Goal: Task Accomplishment & Management: Use online tool/utility

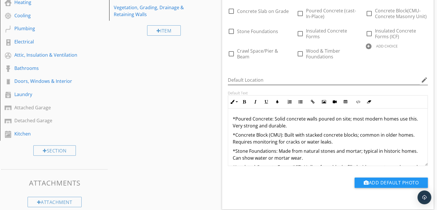
scroll to position [115, 0]
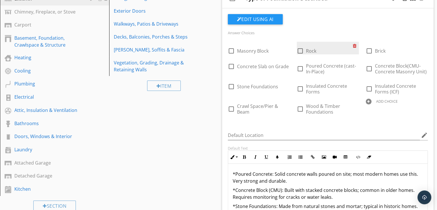
click at [354, 45] on div at bounding box center [356, 46] width 6 height 8
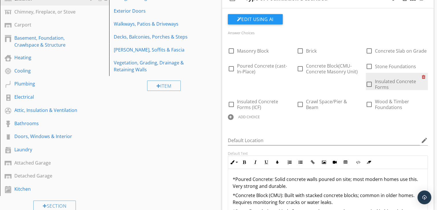
click at [424, 76] on div at bounding box center [425, 77] width 6 height 8
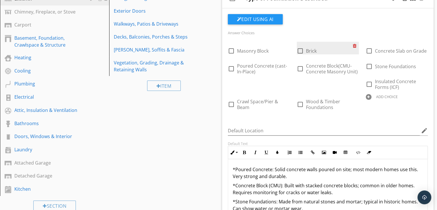
click at [354, 46] on div at bounding box center [356, 46] width 6 height 8
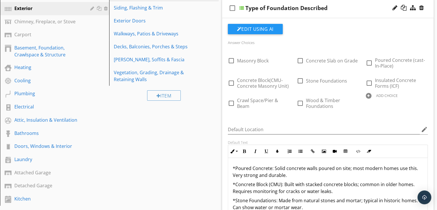
scroll to position [57, 0]
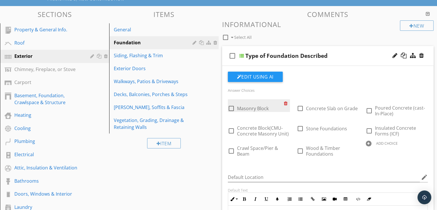
click at [287, 104] on div at bounding box center [287, 103] width 6 height 8
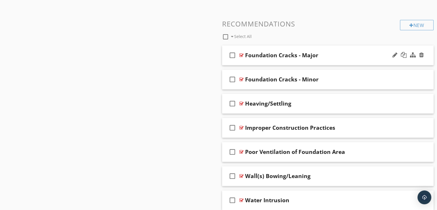
scroll to position [446, 0]
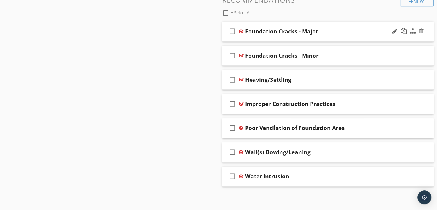
click at [241, 31] on div at bounding box center [241, 31] width 4 height 5
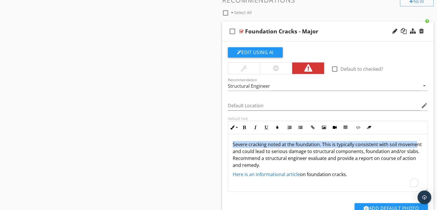
drag, startPoint x: 232, startPoint y: 142, endPoint x: 252, endPoint y: 150, distance: 21.9
click at [252, 150] on div "Severe cracking noted at the foundation. This is typically consistent with soil…" at bounding box center [328, 162] width 200 height 57
drag, startPoint x: 352, startPoint y: 174, endPoint x: 285, endPoint y: 163, distance: 67.1
click at [225, 139] on div "Default Text Inline Style XLarge Large Normal Small Light Small/Light Bold Ital…" at bounding box center [328, 153] width 207 height 75
copy div "Severe cracking noted at the foundation. This is typically consistent with soil…"
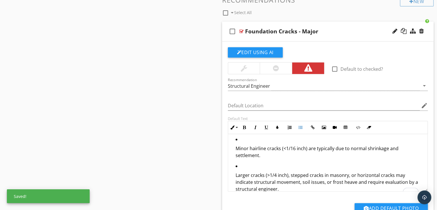
click at [245, 168] on li "Larger cracks (>1/4 inch), stepped cracks in masonry, or horizontal cracks may …" at bounding box center [330, 179] width 188 height 34
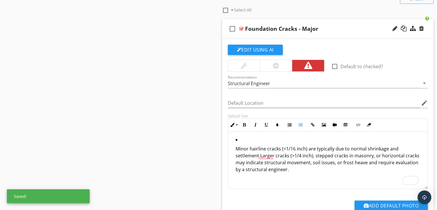
scroll to position [0, 0]
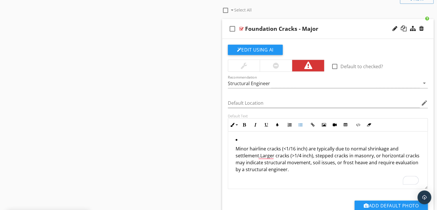
click at [241, 138] on li "Minor hairline cracks (<1/16 inch) are typically due to normal shrinkage and se…" at bounding box center [330, 159] width 188 height 47
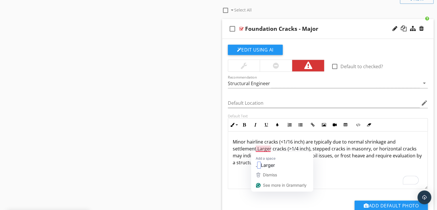
click at [256, 147] on p "Minor hairline cracks (<1/16 inch) are typically due to normal shrinkage and se…" at bounding box center [328, 155] width 191 height 34
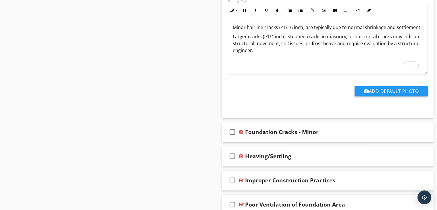
scroll to position [564, 0]
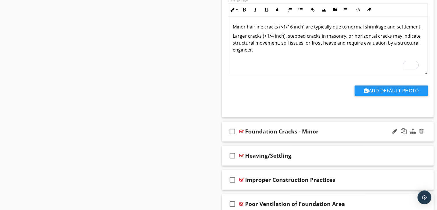
click at [240, 131] on div at bounding box center [241, 131] width 4 height 5
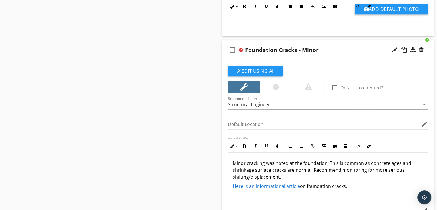
scroll to position [650, 0]
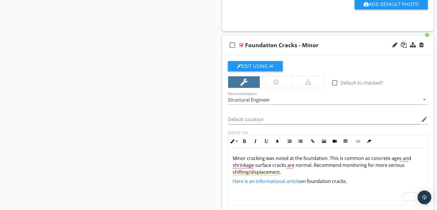
drag, startPoint x: 363, startPoint y: 184, endPoint x: 228, endPoint y: 157, distance: 138.2
click at [228, 157] on div "Minor cracking was noted at the foundation. This is common as concrete ages and…" at bounding box center [328, 176] width 200 height 57
copy div "Minor cracking was noted at the foundation. This is common as concrete ages and…"
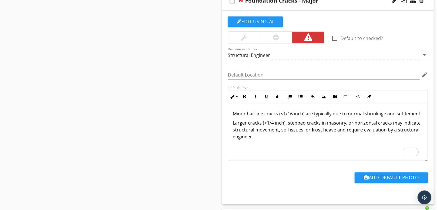
scroll to position [477, 0]
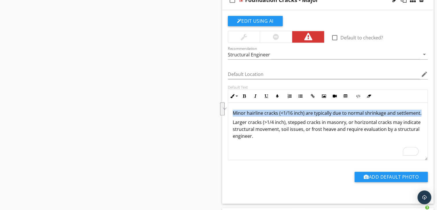
drag, startPoint x: 263, startPoint y: 120, endPoint x: 224, endPoint y: 111, distance: 40.7
click at [224, 111] on div "Edit Using AI check_box_outline_blank Default to checked? Recommendation Struct…" at bounding box center [328, 106] width 212 height 193
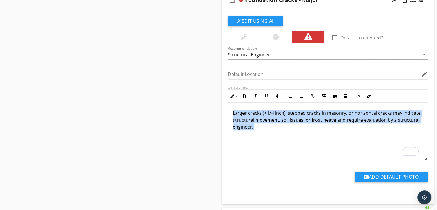
drag, startPoint x: 258, startPoint y: 132, endPoint x: 229, endPoint y: 112, distance: 35.6
click at [229, 112] on div "Larger cracks (>1/4 inch), stepped cracks in masonry, or horizontal cracks may …" at bounding box center [328, 131] width 200 height 57
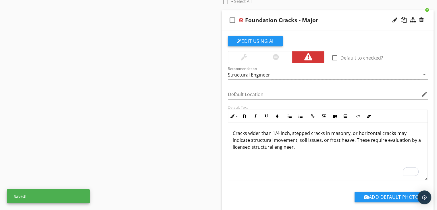
scroll to position [420, 0]
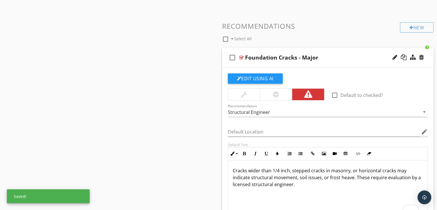
click at [241, 57] on div at bounding box center [241, 57] width 4 height 5
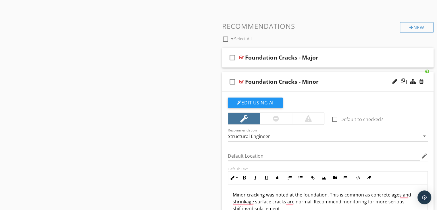
click at [283, 137] on div "Structural Engineer" at bounding box center [324, 135] width 192 height 9
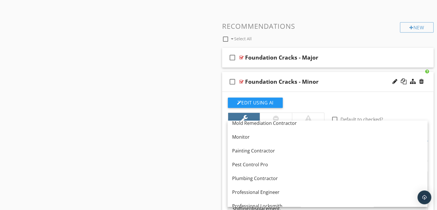
scroll to position [575, 0]
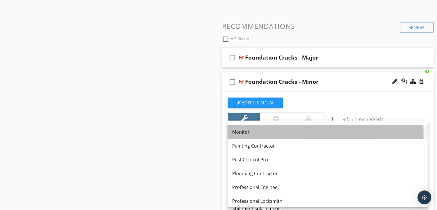
click at [251, 130] on div "Monitor" at bounding box center [327, 131] width 191 height 7
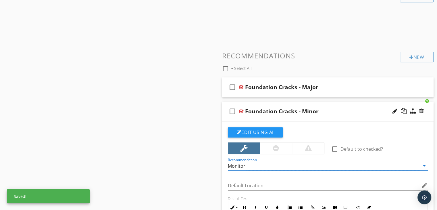
scroll to position [391, 0]
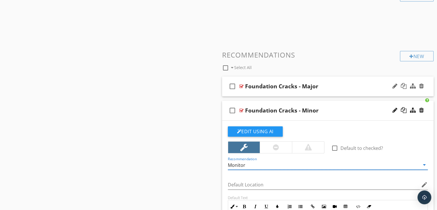
click at [241, 85] on div at bounding box center [241, 86] width 4 height 5
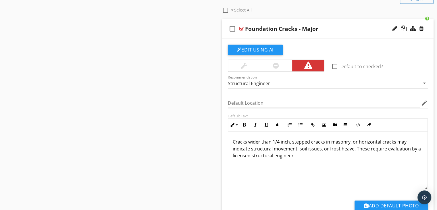
scroll to position [0, 0]
click at [242, 29] on div at bounding box center [241, 28] width 4 height 5
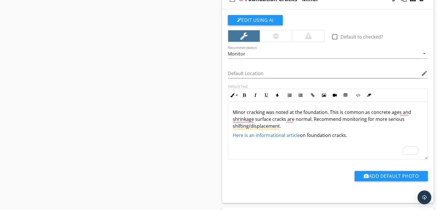
scroll to position [506, 0]
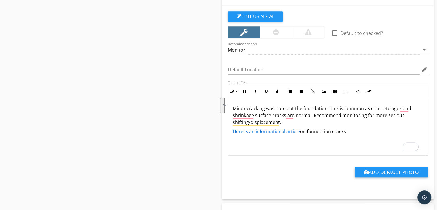
drag, startPoint x: 355, startPoint y: 132, endPoint x: 209, endPoint y: 108, distance: 147.9
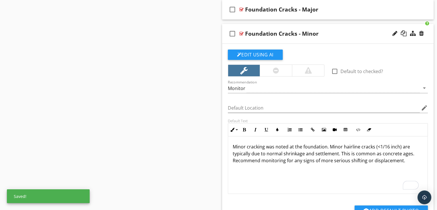
scroll to position [420, 0]
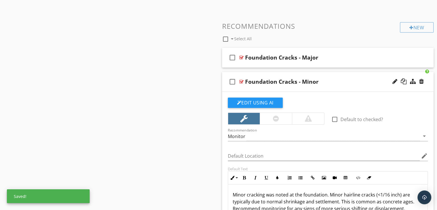
click at [240, 80] on div at bounding box center [241, 81] width 4 height 5
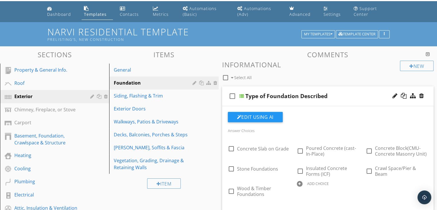
scroll to position [0, 0]
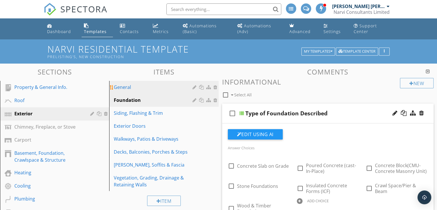
click at [155, 84] on div "General" at bounding box center [154, 87] width 80 height 7
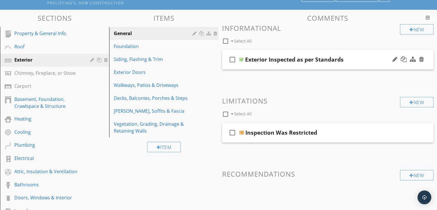
scroll to position [57, 0]
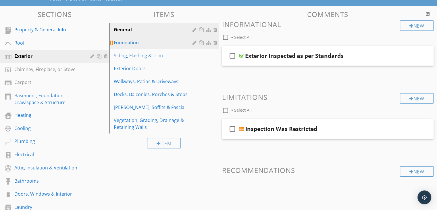
click at [143, 45] on div "Foundation" at bounding box center [154, 42] width 80 height 7
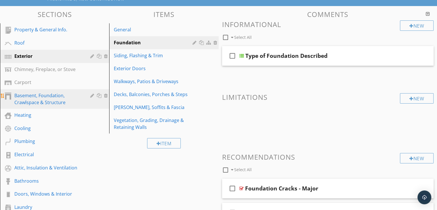
click at [50, 103] on div "Basement, Foundation, Crawlspace & Structure" at bounding box center [48, 99] width 68 height 14
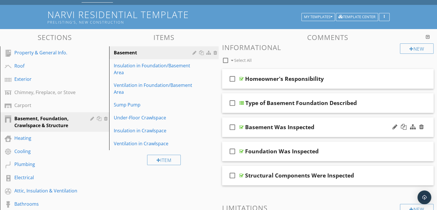
scroll to position [29, 0]
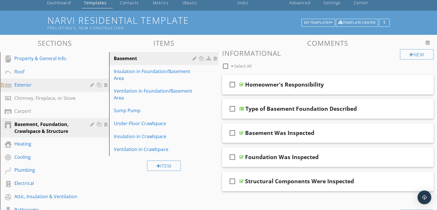
click at [57, 84] on div "Exterior" at bounding box center [48, 84] width 68 height 7
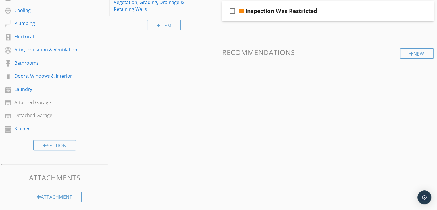
scroll to position [32, 0]
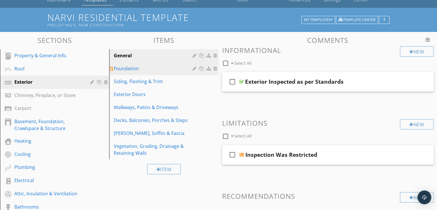
click at [141, 68] on div "Foundation" at bounding box center [154, 68] width 80 height 7
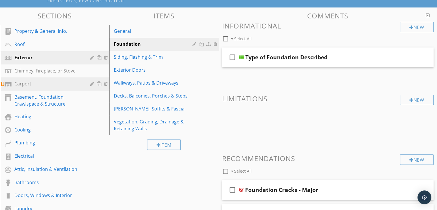
scroll to position [3, 0]
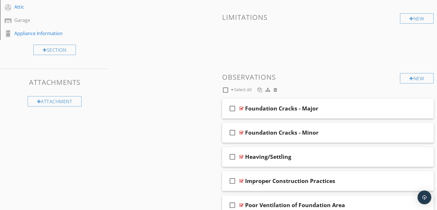
scroll to position [374, 0]
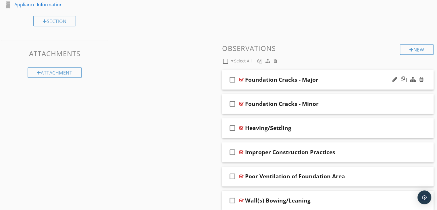
click at [243, 80] on div at bounding box center [241, 79] width 4 height 5
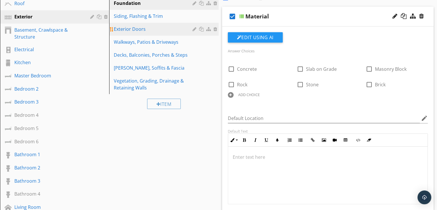
scroll to position [57, 0]
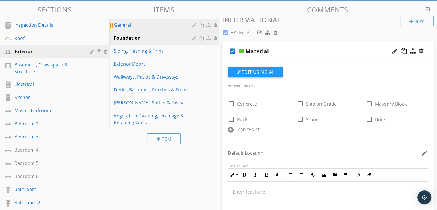
click at [139, 28] on div "General" at bounding box center [154, 25] width 80 height 7
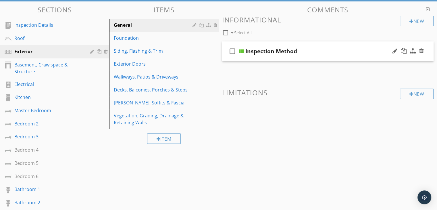
click at [243, 52] on div at bounding box center [241, 51] width 5 height 5
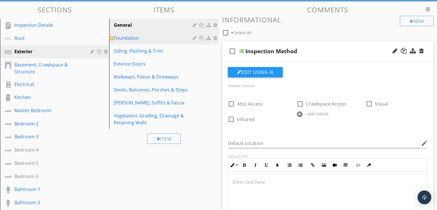
click at [136, 39] on div "Foundation" at bounding box center [154, 37] width 80 height 7
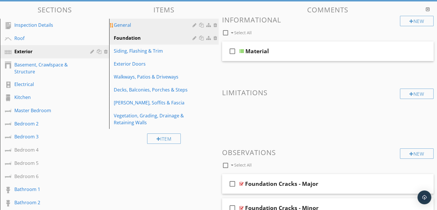
click at [133, 26] on div "General" at bounding box center [154, 25] width 80 height 7
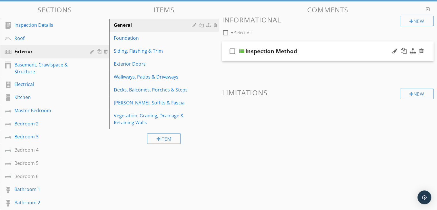
click at [243, 49] on div at bounding box center [241, 51] width 5 height 5
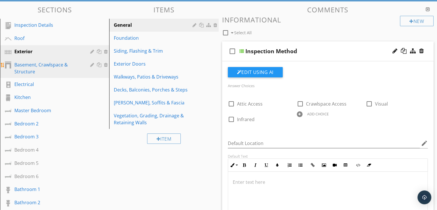
click at [39, 66] on div "Basement, Crawlspace & Structure" at bounding box center [48, 68] width 68 height 14
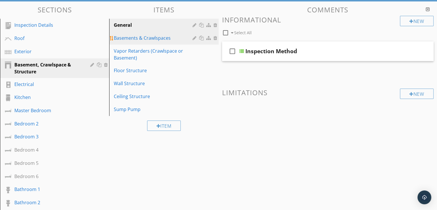
click at [137, 37] on div "Basements & Crawlspaces" at bounding box center [154, 37] width 80 height 7
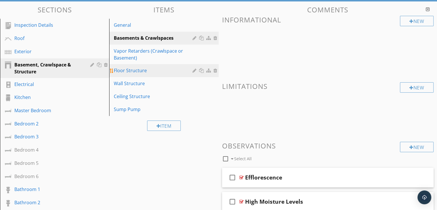
click at [146, 71] on div "Floor Structure" at bounding box center [154, 70] width 80 height 7
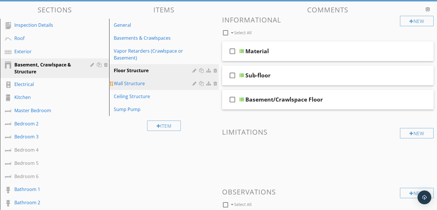
click at [147, 85] on div "Wall Structure" at bounding box center [154, 83] width 80 height 7
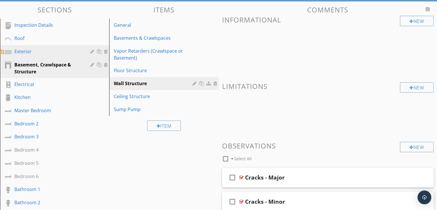
click at [27, 52] on div "Exterior" at bounding box center [48, 51] width 68 height 7
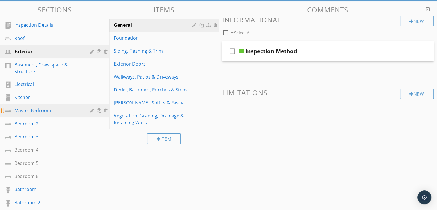
click at [32, 110] on div "Master Bedroom" at bounding box center [48, 110] width 68 height 7
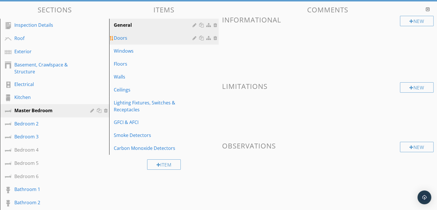
click at [147, 37] on div "Doors" at bounding box center [154, 37] width 80 height 7
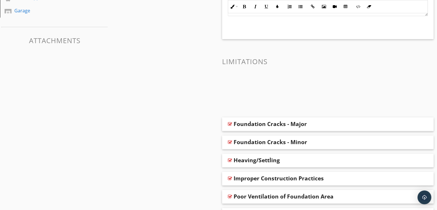
scroll to position [287, 0]
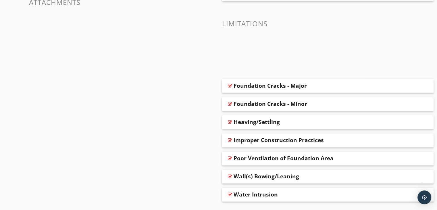
click at [228, 85] on div at bounding box center [230, 85] width 4 height 5
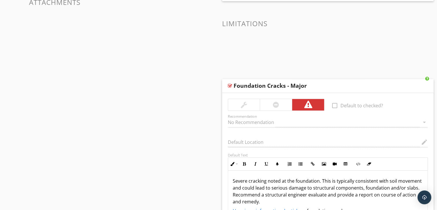
scroll to position [460, 0]
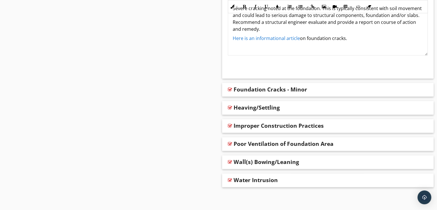
click at [229, 90] on div at bounding box center [230, 89] width 4 height 5
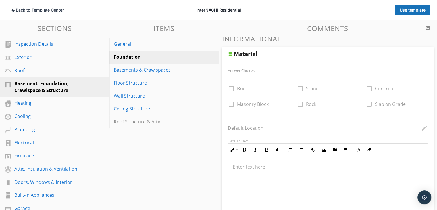
scroll to position [57, 0]
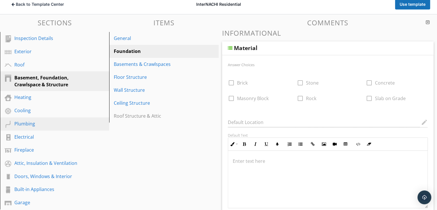
click at [26, 123] on div "Plumbing" at bounding box center [48, 123] width 68 height 7
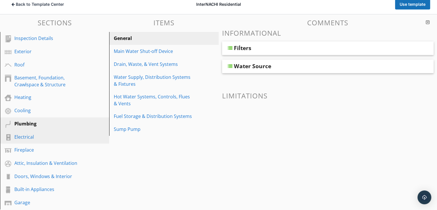
click at [28, 136] on div "Electrical" at bounding box center [48, 136] width 68 height 7
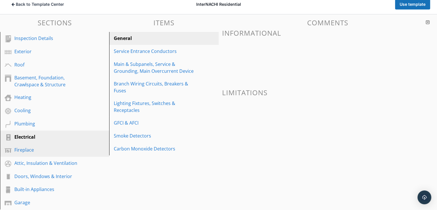
click at [29, 147] on div "Fireplace" at bounding box center [48, 149] width 68 height 7
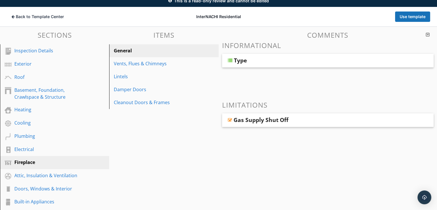
scroll to position [0, 0]
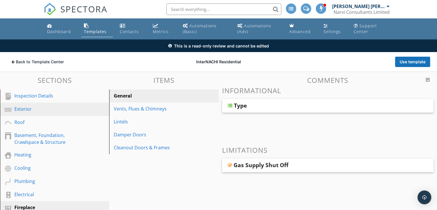
click at [42, 108] on div "Exterior" at bounding box center [48, 108] width 68 height 7
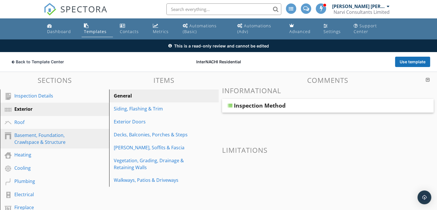
click at [57, 135] on div "Basement, Foundation, Crawlspace & Structure" at bounding box center [48, 139] width 68 height 14
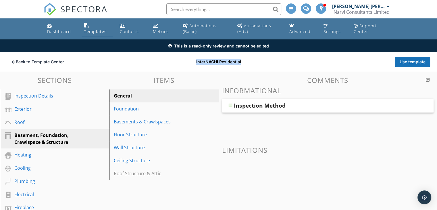
drag, startPoint x: 195, startPoint y: 60, endPoint x: 247, endPoint y: 61, distance: 52.0
click at [247, 61] on div "InterNACHI Residential" at bounding box center [218, 62] width 141 height 6
click at [414, 63] on button "Use template" at bounding box center [412, 62] width 35 height 10
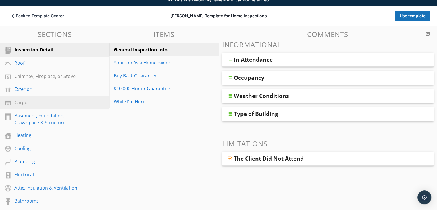
scroll to position [57, 0]
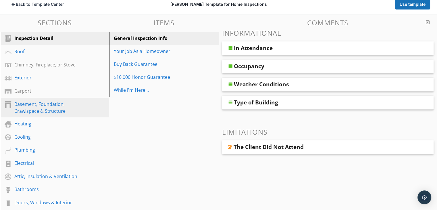
click at [52, 111] on div "Basement, Foundation, Crawlspace & Structure" at bounding box center [48, 108] width 68 height 14
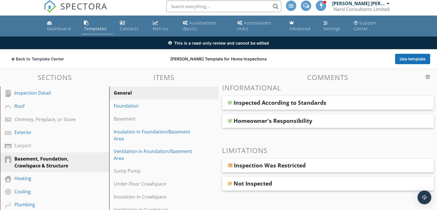
scroll to position [0, 0]
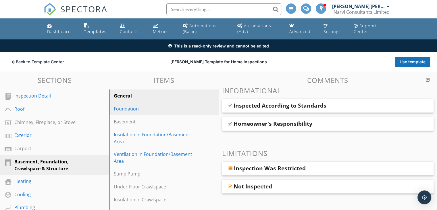
click at [146, 112] on link "Foundation" at bounding box center [165, 108] width 108 height 13
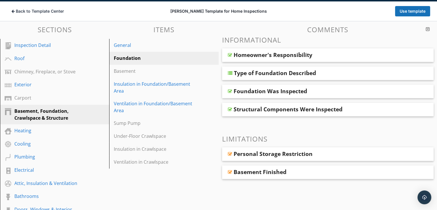
scroll to position [1, 0]
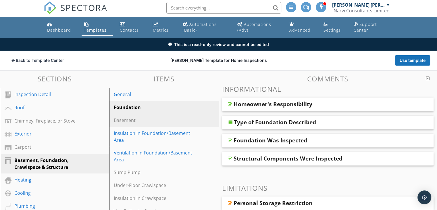
click at [150, 124] on link "Basement" at bounding box center [165, 120] width 108 height 13
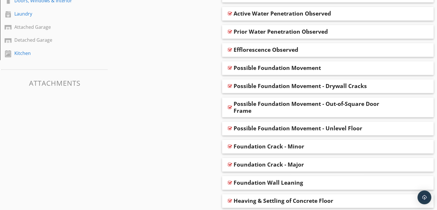
scroll to position [260, 0]
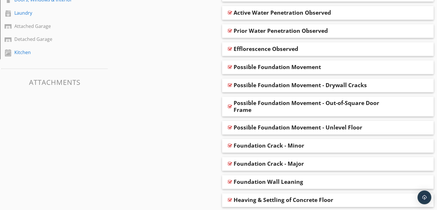
click at [230, 163] on div at bounding box center [230, 163] width 4 height 5
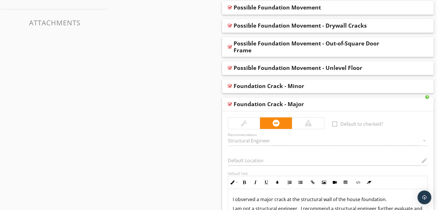
scroll to position [318, 0]
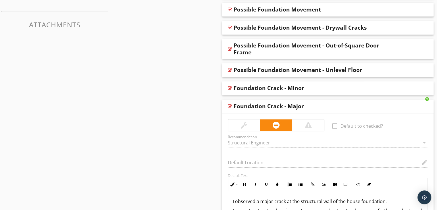
click at [230, 107] on div at bounding box center [230, 106] width 4 height 5
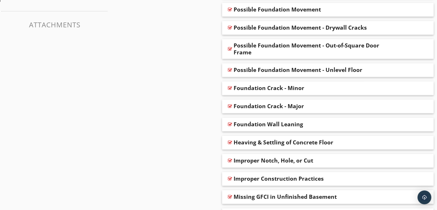
click at [229, 87] on div at bounding box center [230, 88] width 4 height 5
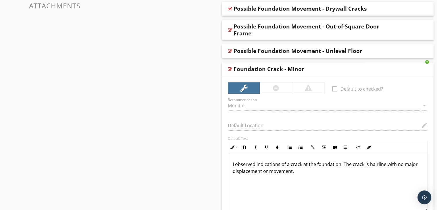
scroll to position [346, 0]
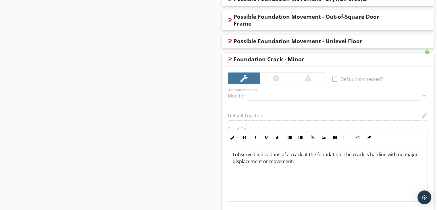
click at [229, 59] on div at bounding box center [230, 59] width 4 height 5
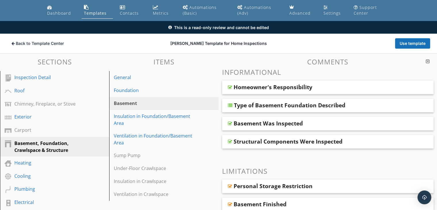
scroll to position [0, 0]
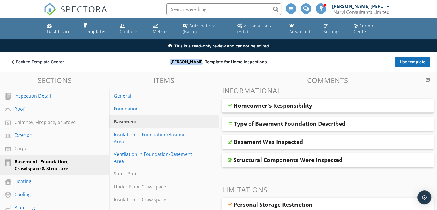
drag, startPoint x: 171, startPoint y: 63, endPoint x: 200, endPoint y: 64, distance: 28.8
click at [200, 64] on div "[PERSON_NAME] Template for Home Inspections" at bounding box center [218, 62] width 141 height 6
copy div "[PERSON_NAME]"
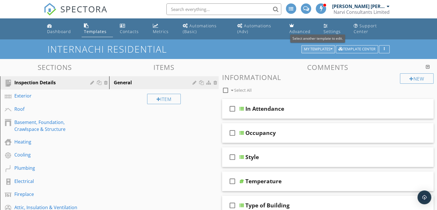
click at [325, 50] on div "My Templates" at bounding box center [318, 49] width 28 height 4
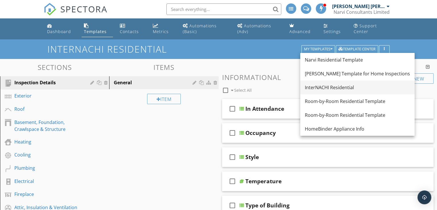
click at [327, 89] on div "InterNACHI Residential" at bounding box center [357, 87] width 105 height 7
